Goal: Navigation & Orientation: Find specific page/section

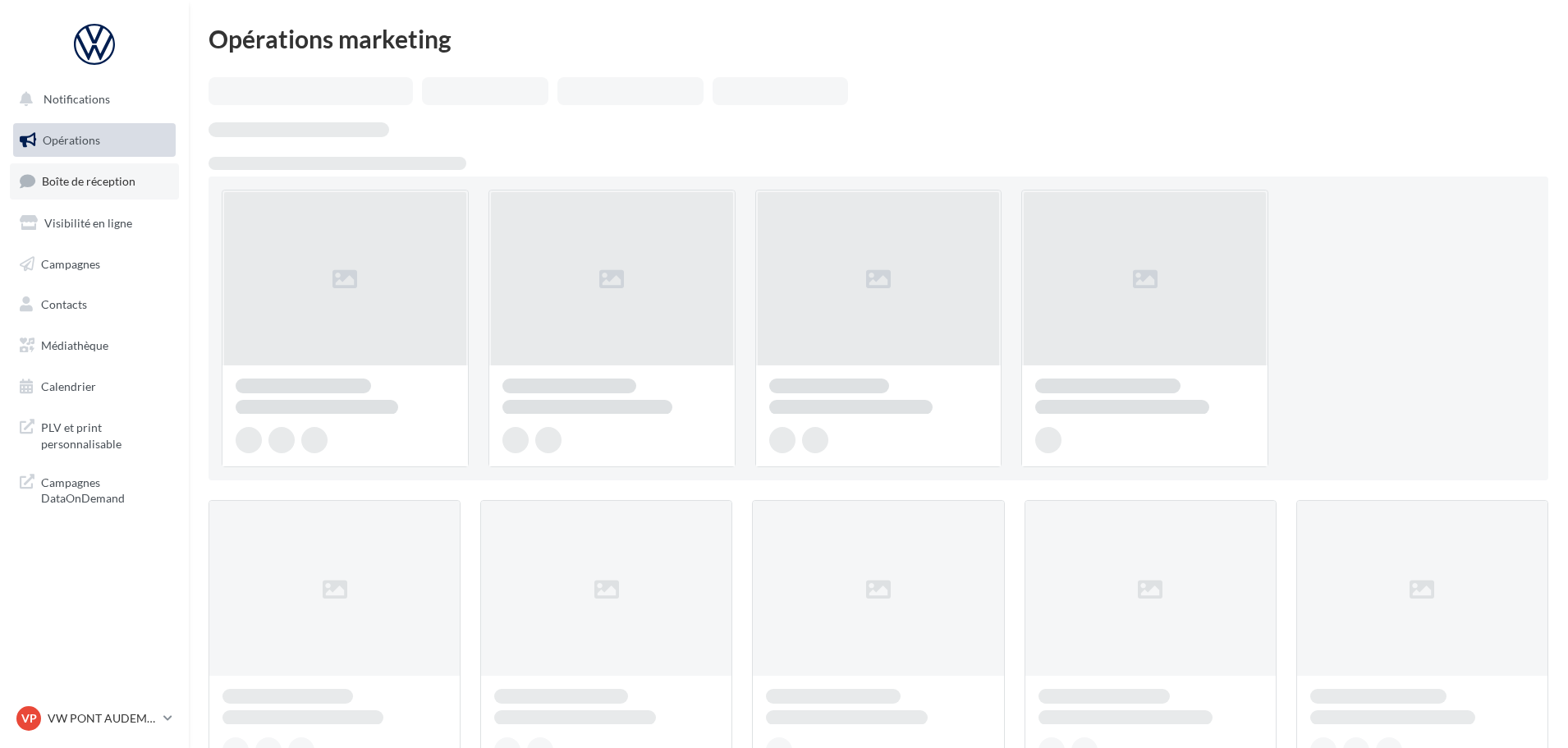
click at [76, 170] on link "Boîte de réception" at bounding box center [94, 181] width 170 height 35
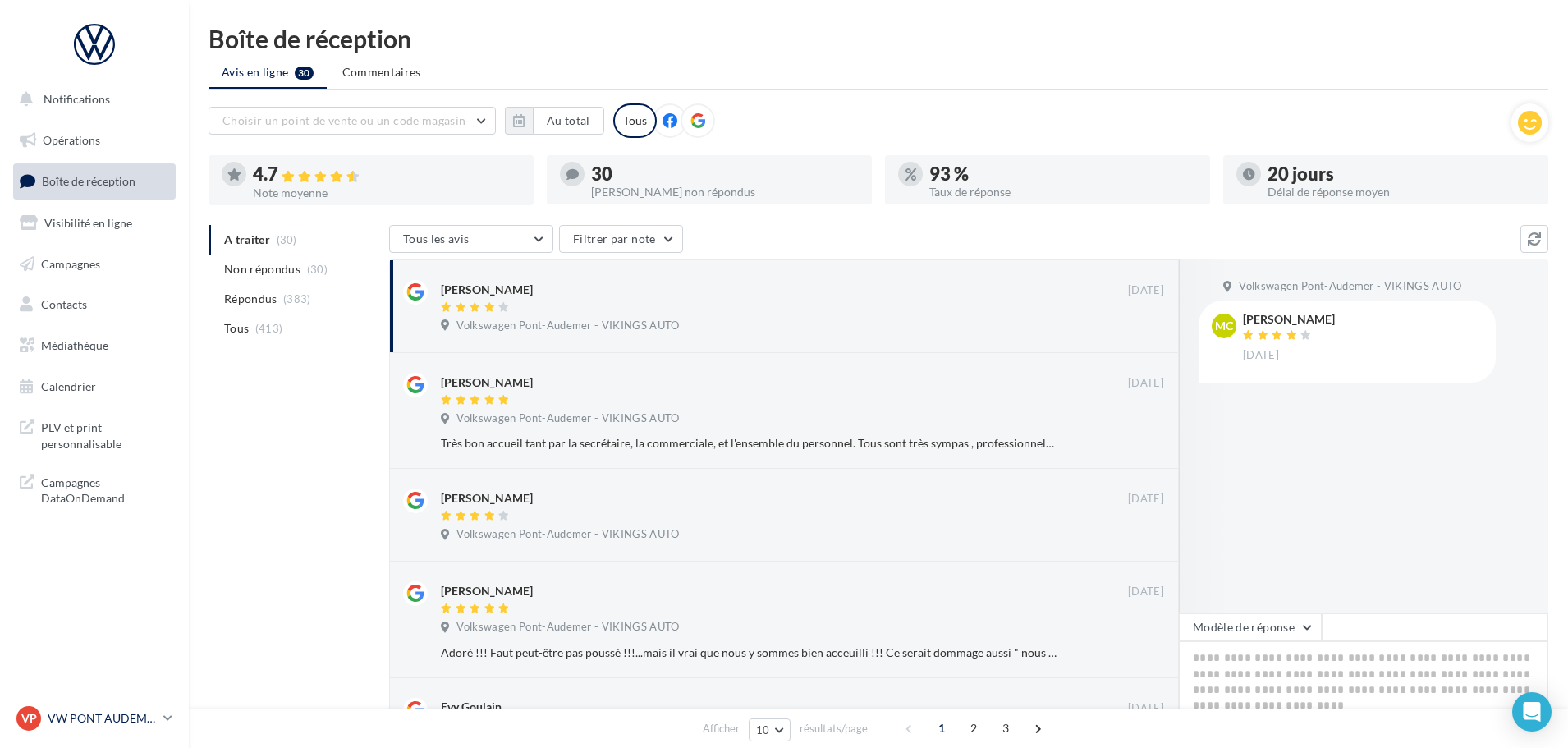
drag, startPoint x: 85, startPoint y: 718, endPoint x: 87, endPoint y: 703, distance: 15.1
click at [85, 718] on p "VW PONT AUDEMER" at bounding box center [102, 718] width 109 height 17
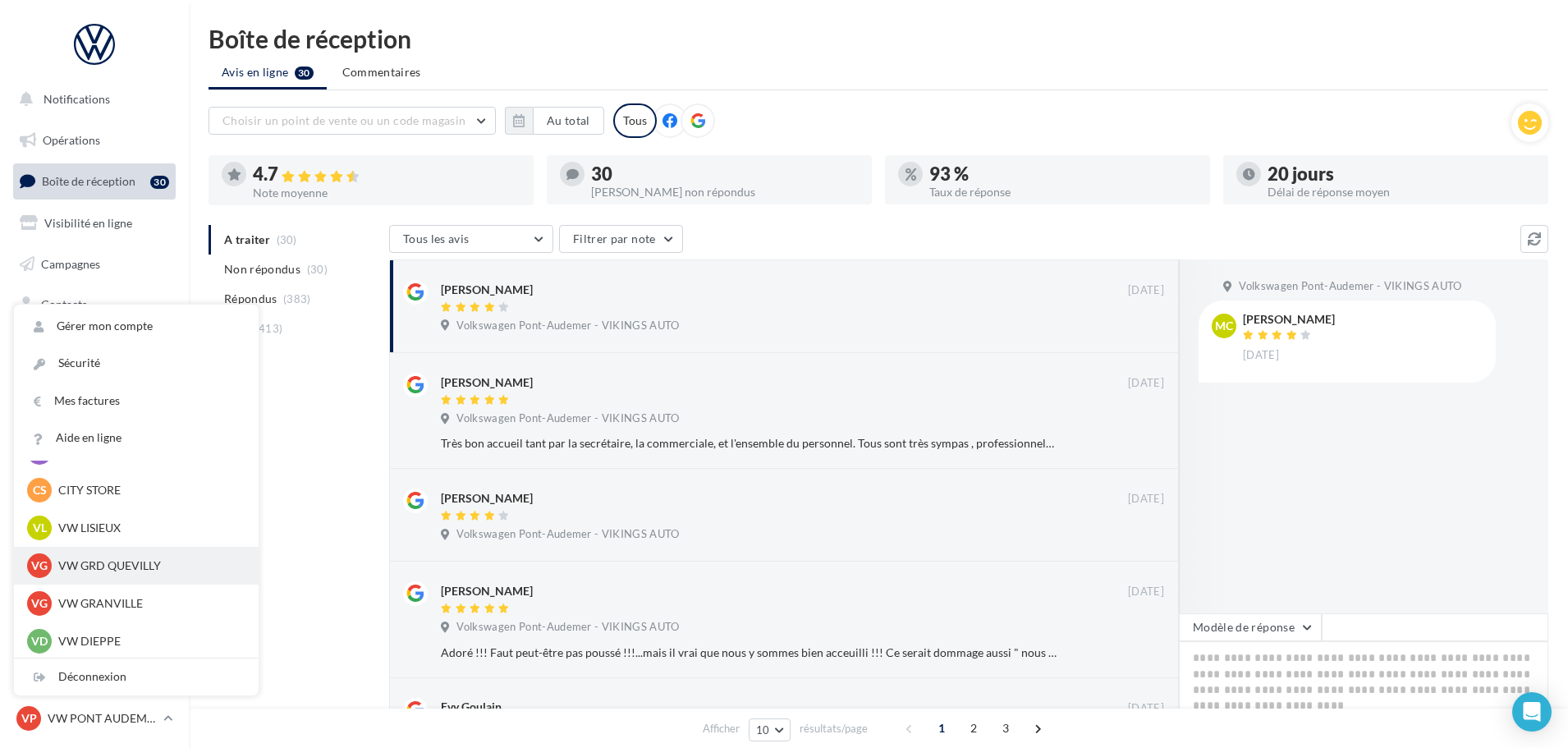
scroll to position [329, 0]
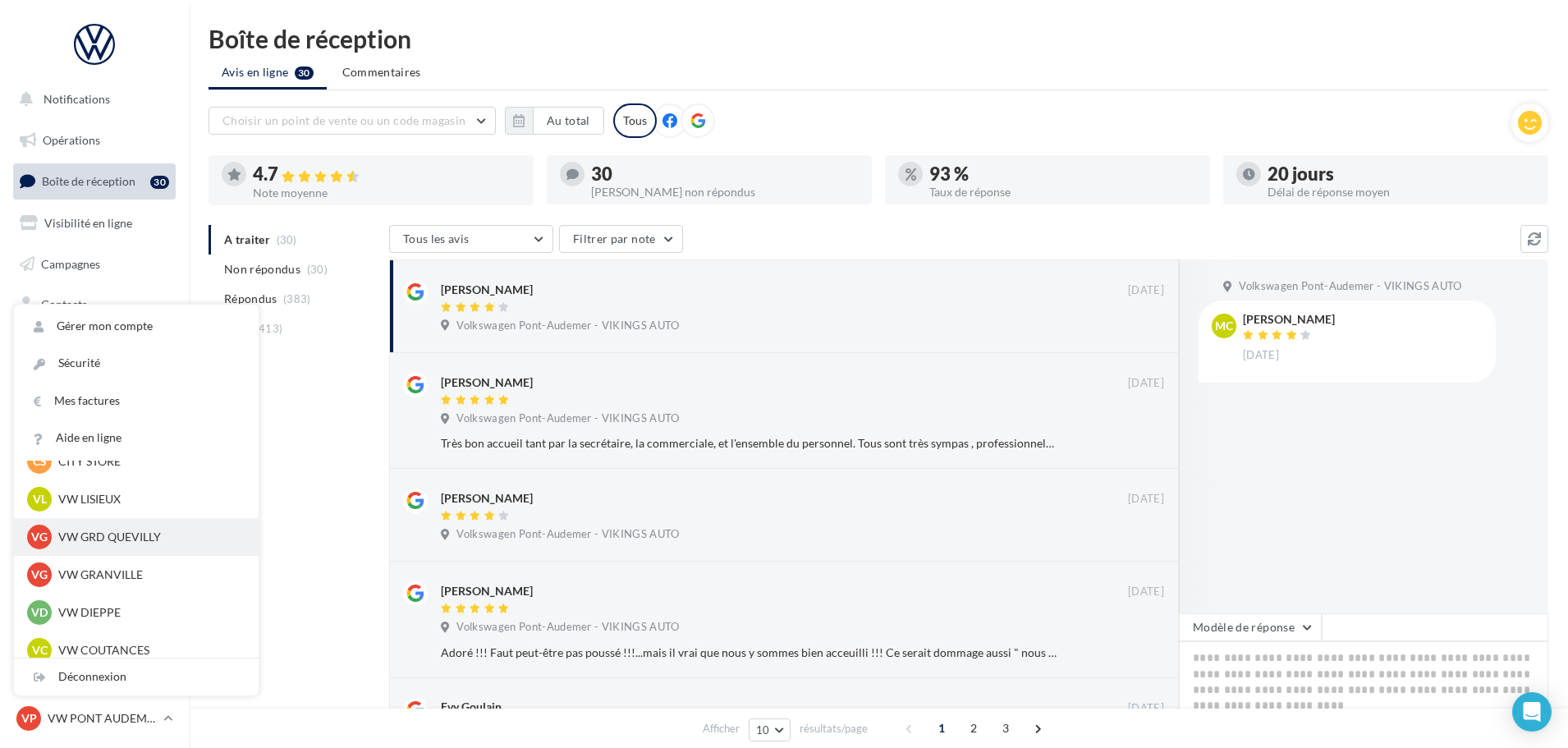
click at [126, 545] on p "VW GRD QUEVILLY" at bounding box center [148, 537] width 181 height 17
